Goal: Task Accomplishment & Management: Complete application form

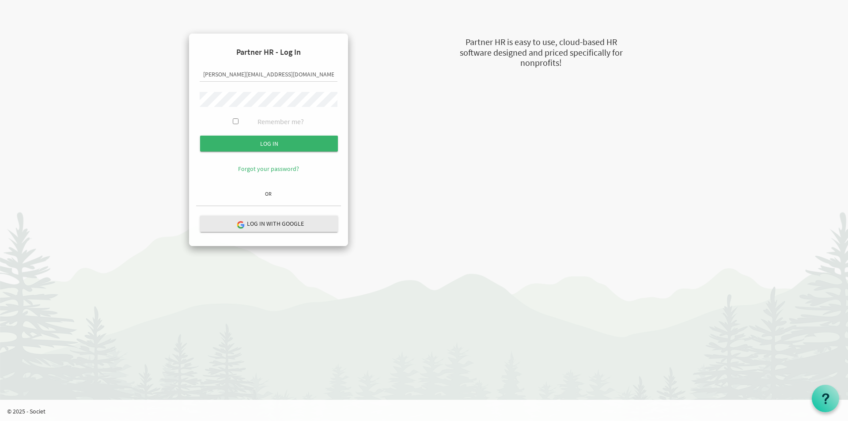
drag, startPoint x: 274, startPoint y: 80, endPoint x: 274, endPoint y: 75, distance: 5.3
click at [274, 80] on input "susan@newcircles.ca" at bounding box center [269, 74] width 138 height 15
type input "s"
type input "veronica@newcircles.ca"
click at [276, 144] on input "Log in" at bounding box center [269, 144] width 138 height 16
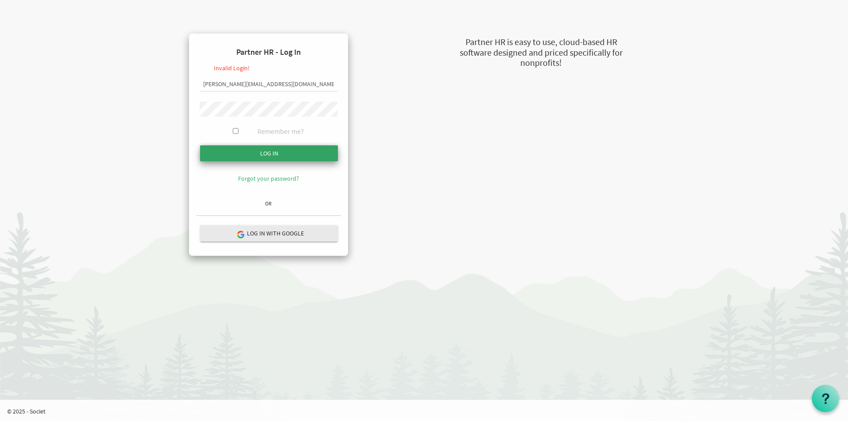
click at [214, 150] on input "Log in" at bounding box center [269, 153] width 138 height 16
click at [226, 155] on input "Log in" at bounding box center [269, 153] width 138 height 16
click at [218, 155] on input "Log in" at bounding box center [269, 153] width 138 height 16
click at [222, 151] on input "Log in" at bounding box center [269, 153] width 138 height 16
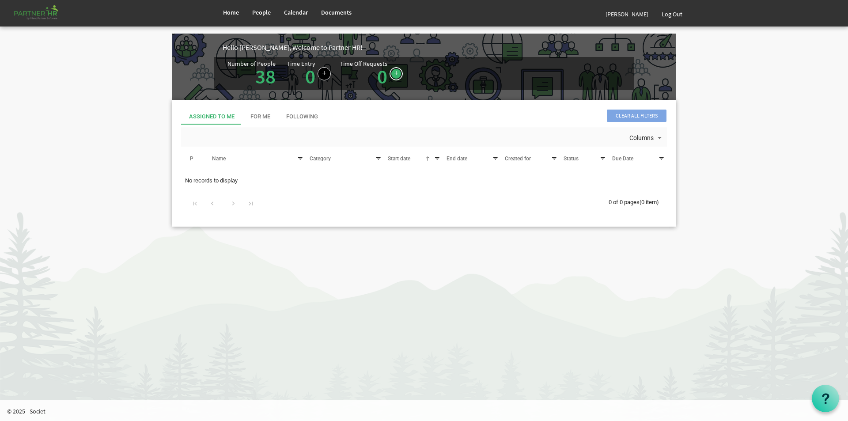
click at [390, 74] on link at bounding box center [395, 73] width 13 height 13
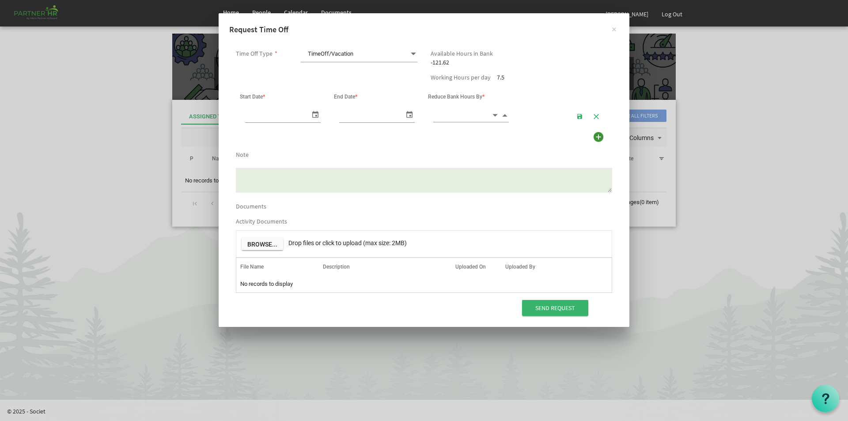
scroll to position [0, 9]
click at [396, 50] on span "TimeOff/Vacation TimeOff/Vacation" at bounding box center [359, 54] width 117 height 16
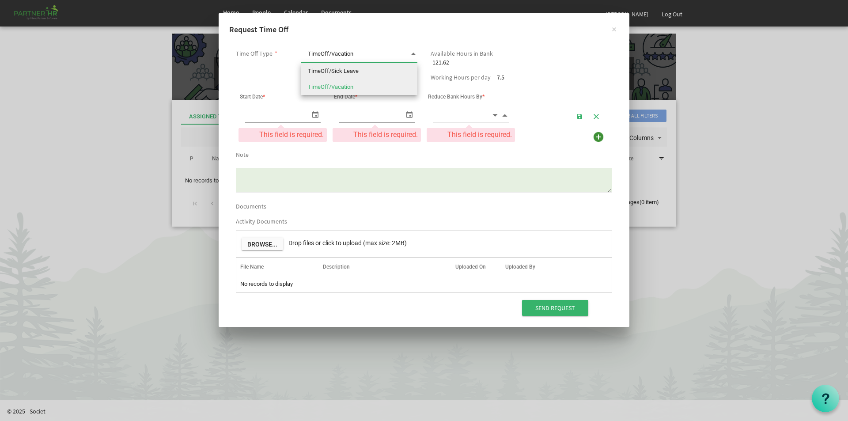
click at [344, 71] on li "TimeOff/Sick Leave" at bounding box center [359, 71] width 117 height 16
type input "TimeOff/Sick Leave"
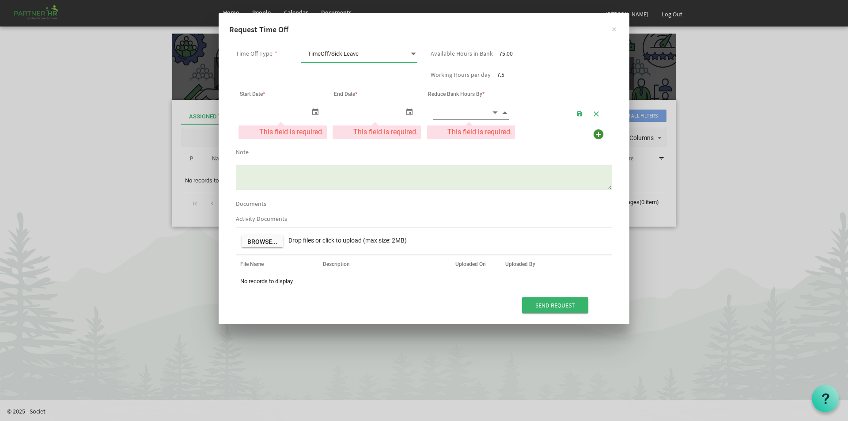
click at [260, 92] on span "Start Date *" at bounding box center [252, 94] width 25 height 6
click at [314, 109] on span "select" at bounding box center [315, 111] width 11 height 13
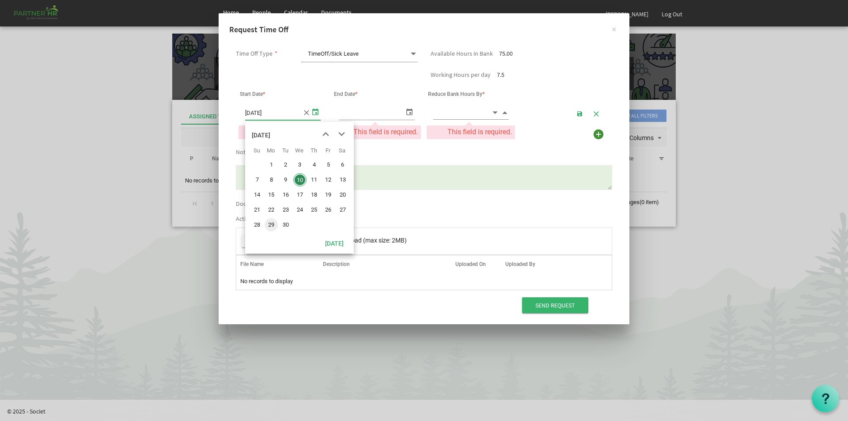
click at [268, 224] on span "29" at bounding box center [271, 224] width 13 height 13
type input "9/29/2025"
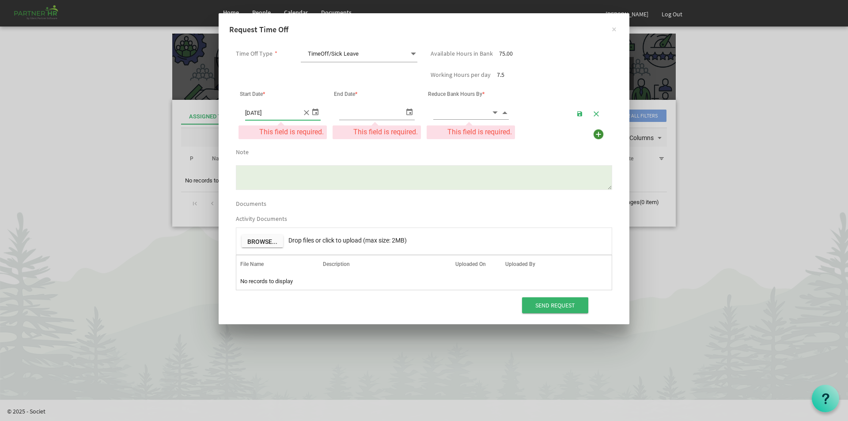
type input "9/29/2025"
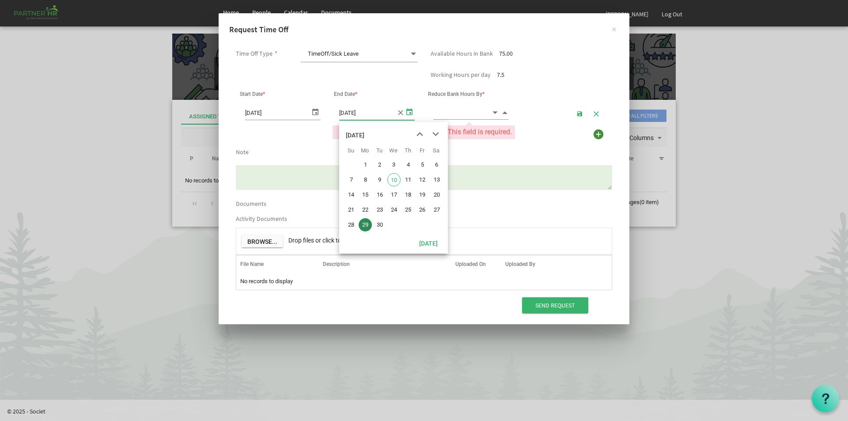
click at [410, 111] on span "select" at bounding box center [409, 111] width 11 height 13
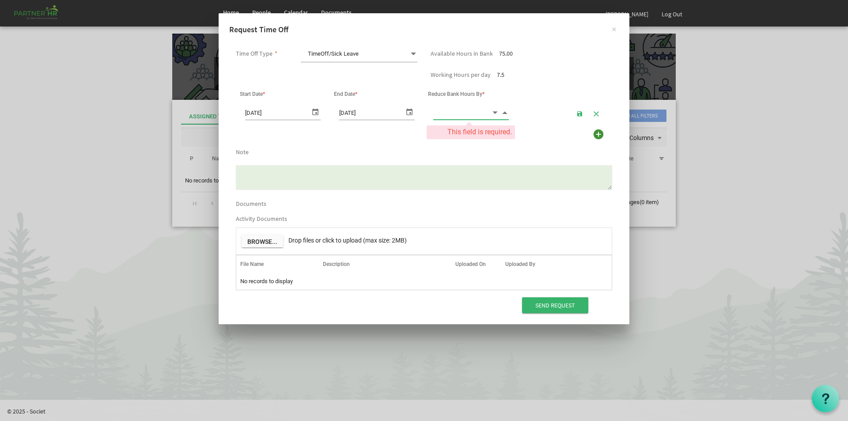
click at [440, 110] on input at bounding box center [462, 113] width 58 height 14
type input "3.00"
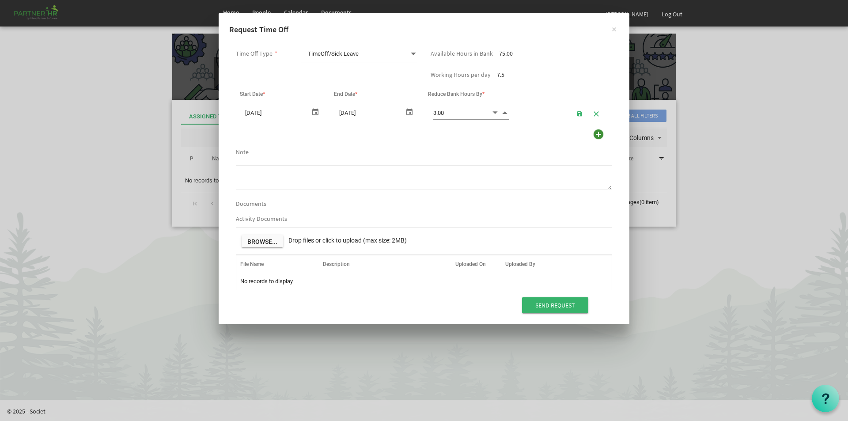
click at [273, 172] on textarea "Note" at bounding box center [424, 177] width 376 height 25
click at [259, 182] on textarea "Hospital appointment" at bounding box center [424, 177] width 376 height 25
click at [318, 172] on textarea "Hospital appointment" at bounding box center [424, 177] width 376 height 25
drag, startPoint x: 268, startPoint y: 181, endPoint x: 237, endPoint y: 179, distance: 31.4
click at [237, 179] on textarea "Hospital appointment 10-3Hours" at bounding box center [424, 177] width 376 height 25
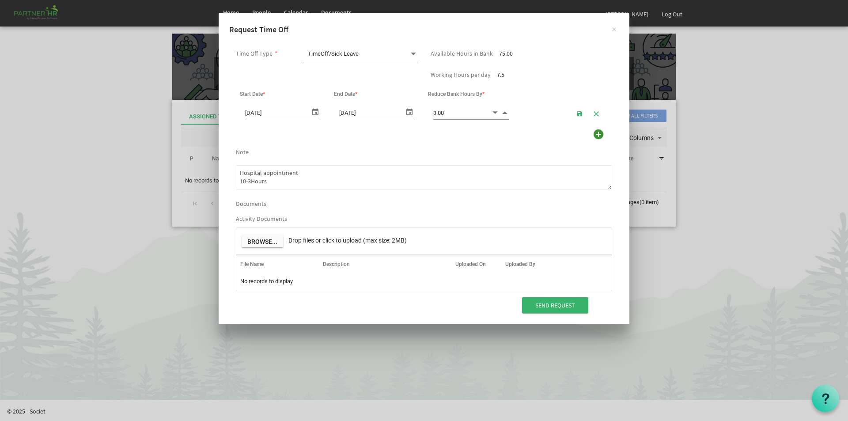
click at [246, 180] on textarea "Hospital appointment 10-3Hours" at bounding box center [424, 177] width 376 height 25
drag, startPoint x: 288, startPoint y: 180, endPoint x: 214, endPoint y: 178, distance: 74.2
click at [214, 178] on div "× Request Time Off Time Off Type * TimeOff/Sick Leave TimeOff/Sick Leave Availa…" at bounding box center [424, 210] width 848 height 421
drag, startPoint x: 272, startPoint y: 181, endPoint x: 212, endPoint y: 182, distance: 59.2
click at [212, 182] on div "× Request Time Off Time Off Type * TimeOff/Sick Leave TimeOff/Sick Leave Availa…" at bounding box center [424, 210] width 848 height 421
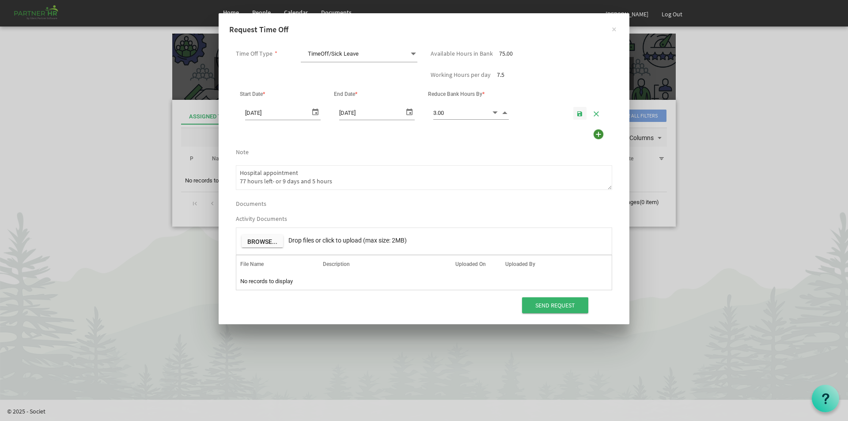
type textarea "Hospital appointment 77 hours left- or 9 days and 5 hours"
click at [577, 113] on span "button" at bounding box center [580, 113] width 6 height 7
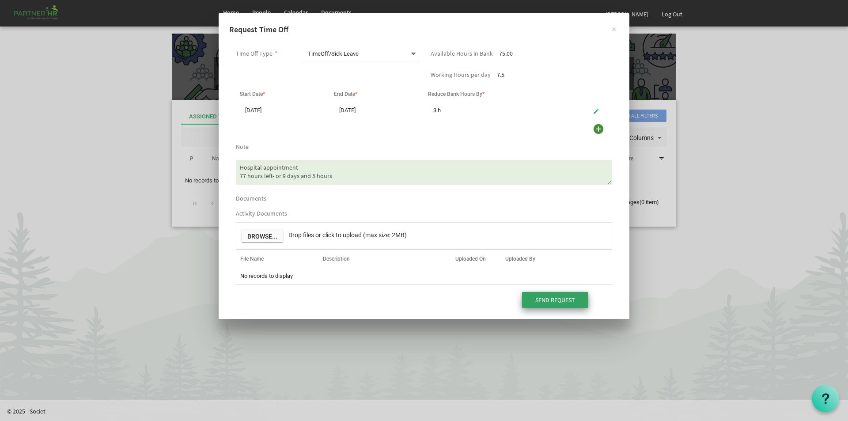
click at [555, 300] on input "Send Request" at bounding box center [555, 300] width 66 height 16
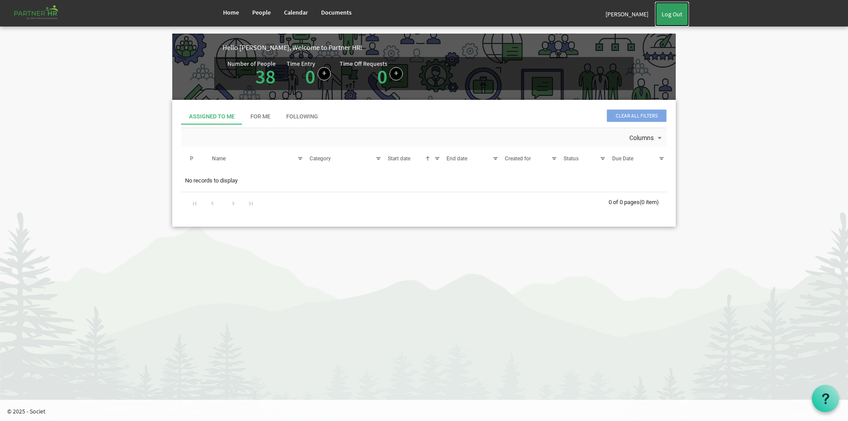
click at [672, 16] on link "Log Out" at bounding box center [672, 14] width 34 height 25
